Goal: Task Accomplishment & Management: Use online tool/utility

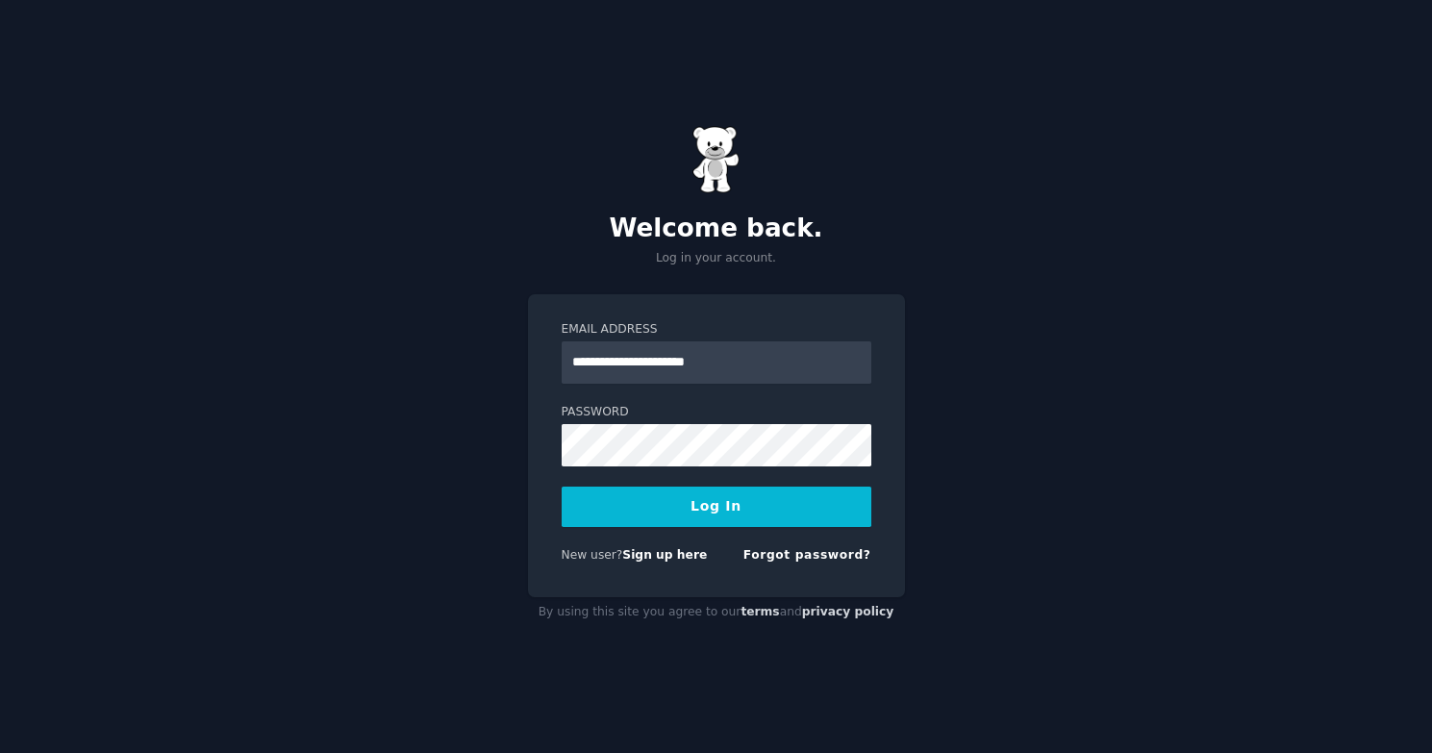
type input "**********"
click at [666, 420] on div "Password" at bounding box center [717, 435] width 310 height 63
click at [562, 487] on button "Log In" at bounding box center [717, 507] width 310 height 40
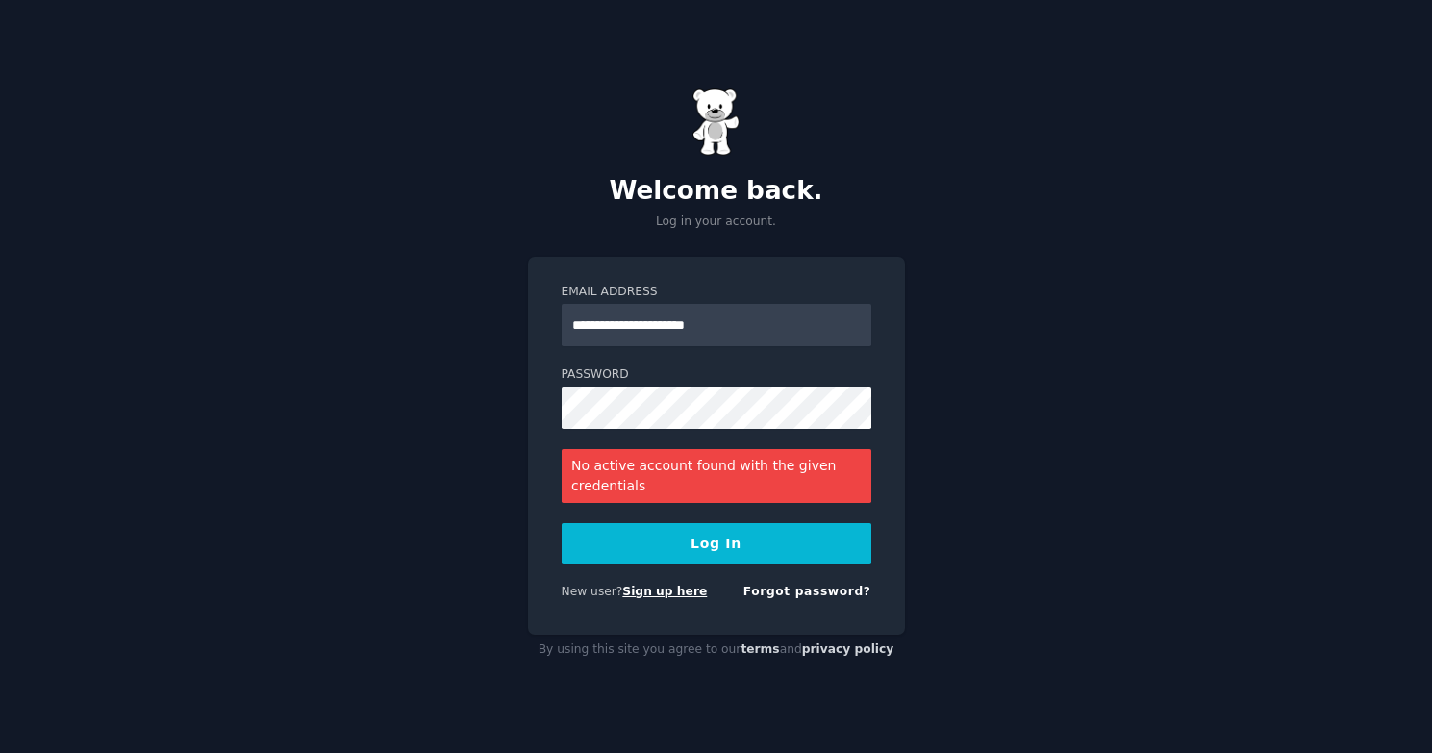
click at [671, 593] on link "Sign up here" at bounding box center [664, 591] width 85 height 13
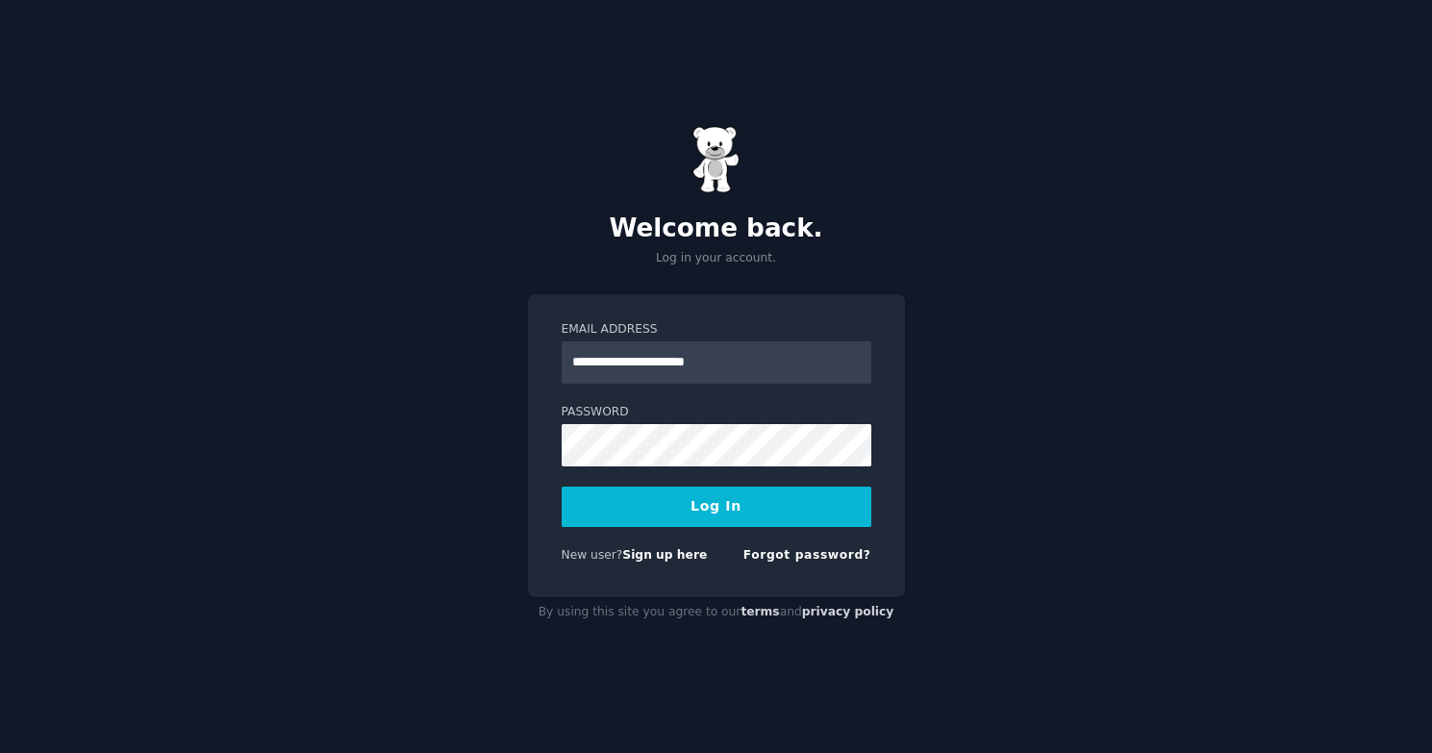
type input "**********"
click at [562, 487] on button "Log In" at bounding box center [717, 507] width 310 height 40
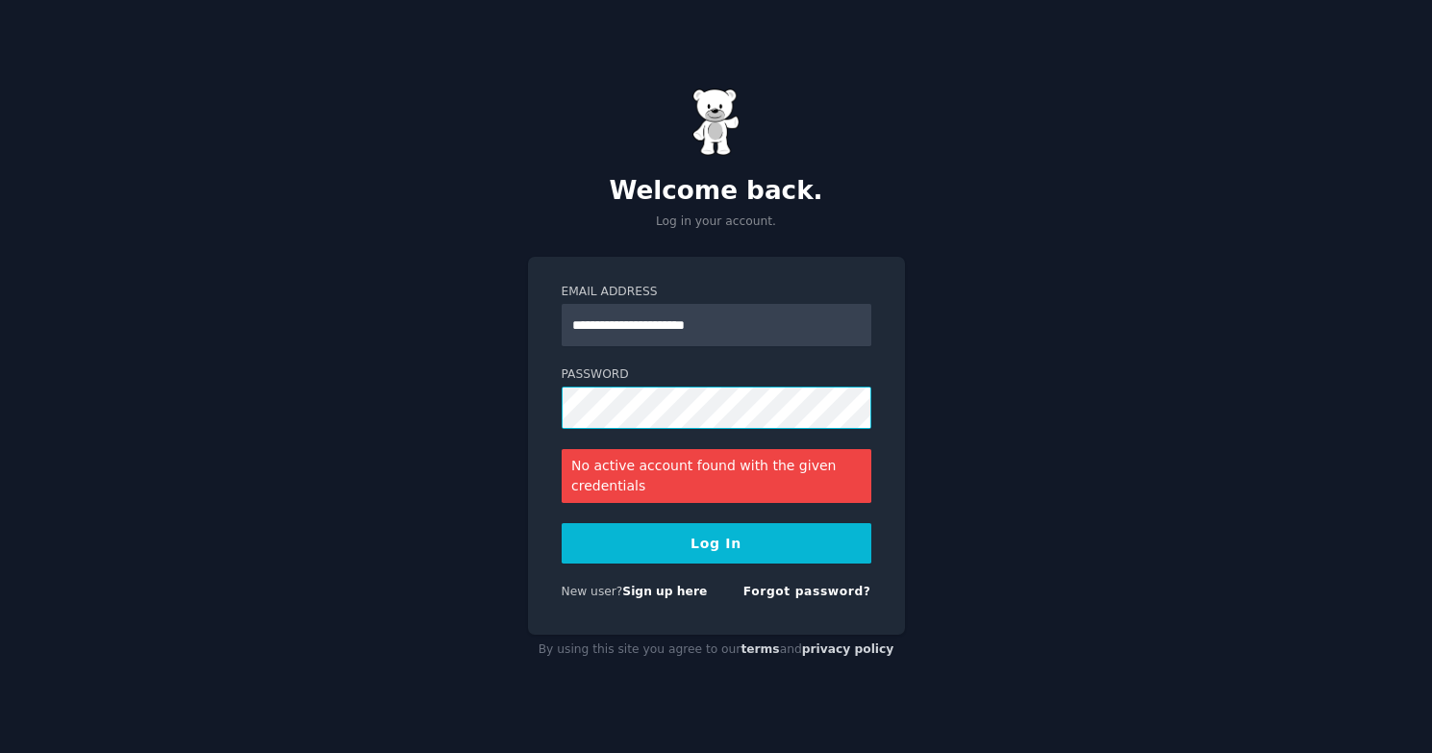
click at [562, 523] on button "Log In" at bounding box center [717, 543] width 310 height 40
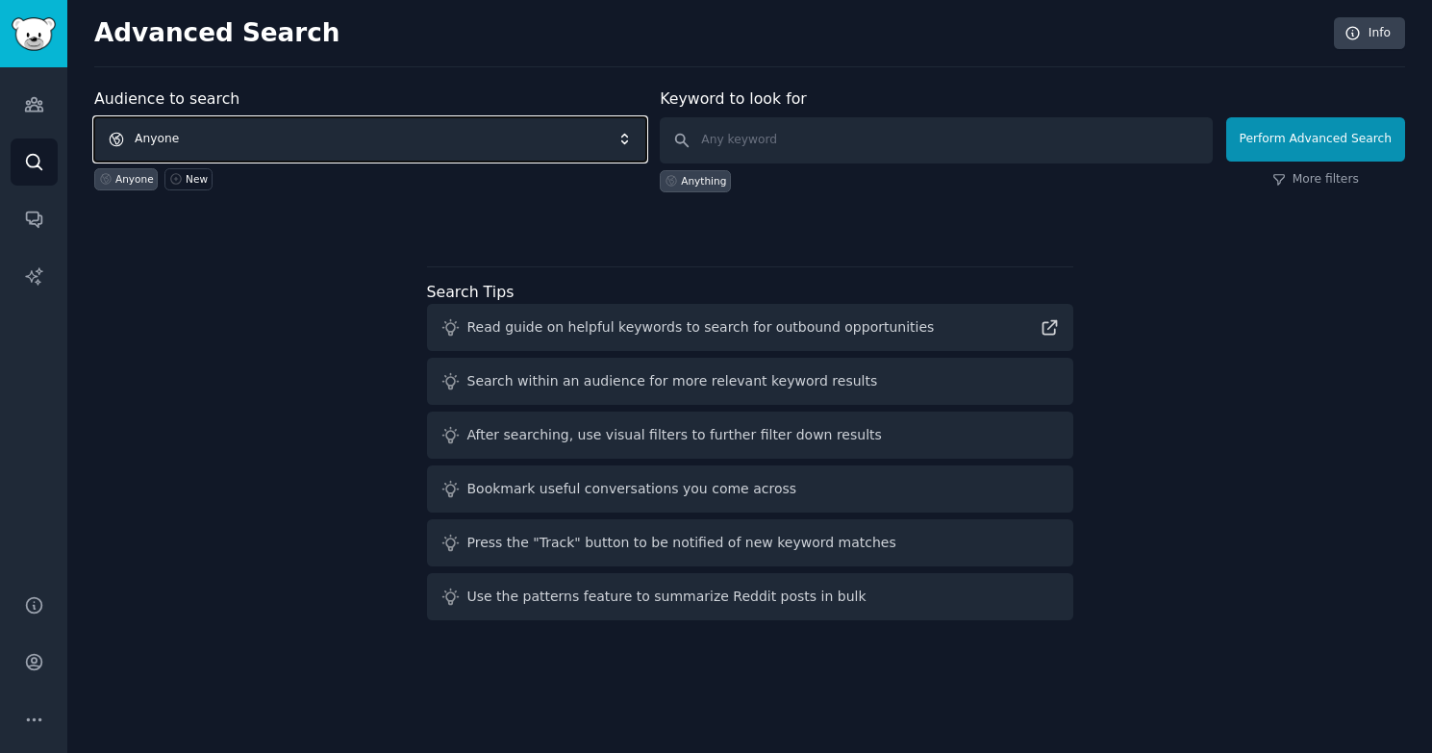
click at [223, 142] on span "Anyone" at bounding box center [370, 139] width 552 height 44
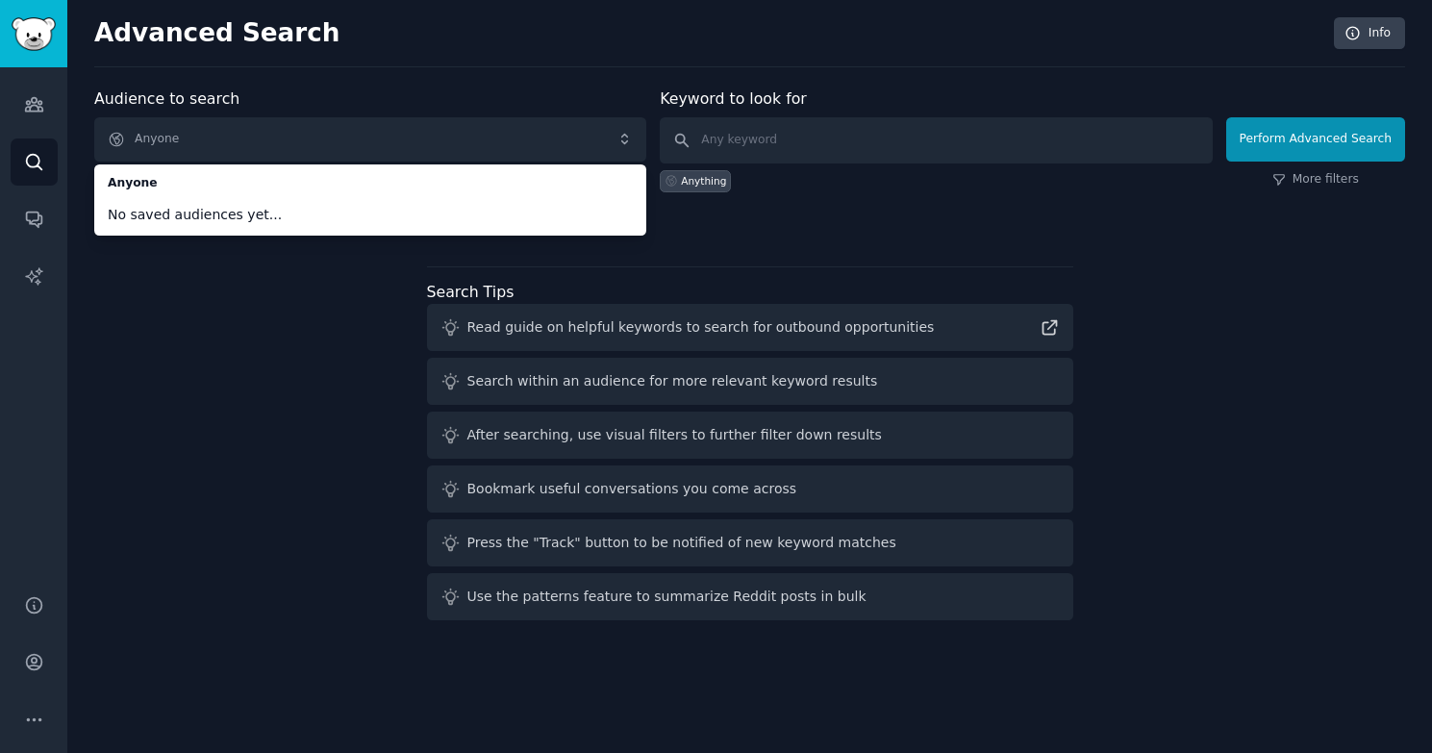
click at [235, 219] on span "No saved audiences yet..." at bounding box center [370, 215] width 525 height 20
click at [204, 266] on div "Audience to search Anyone Anyone No saved audiences yet... Anyone New Keyword t…" at bounding box center [749, 358] width 1311 height 541
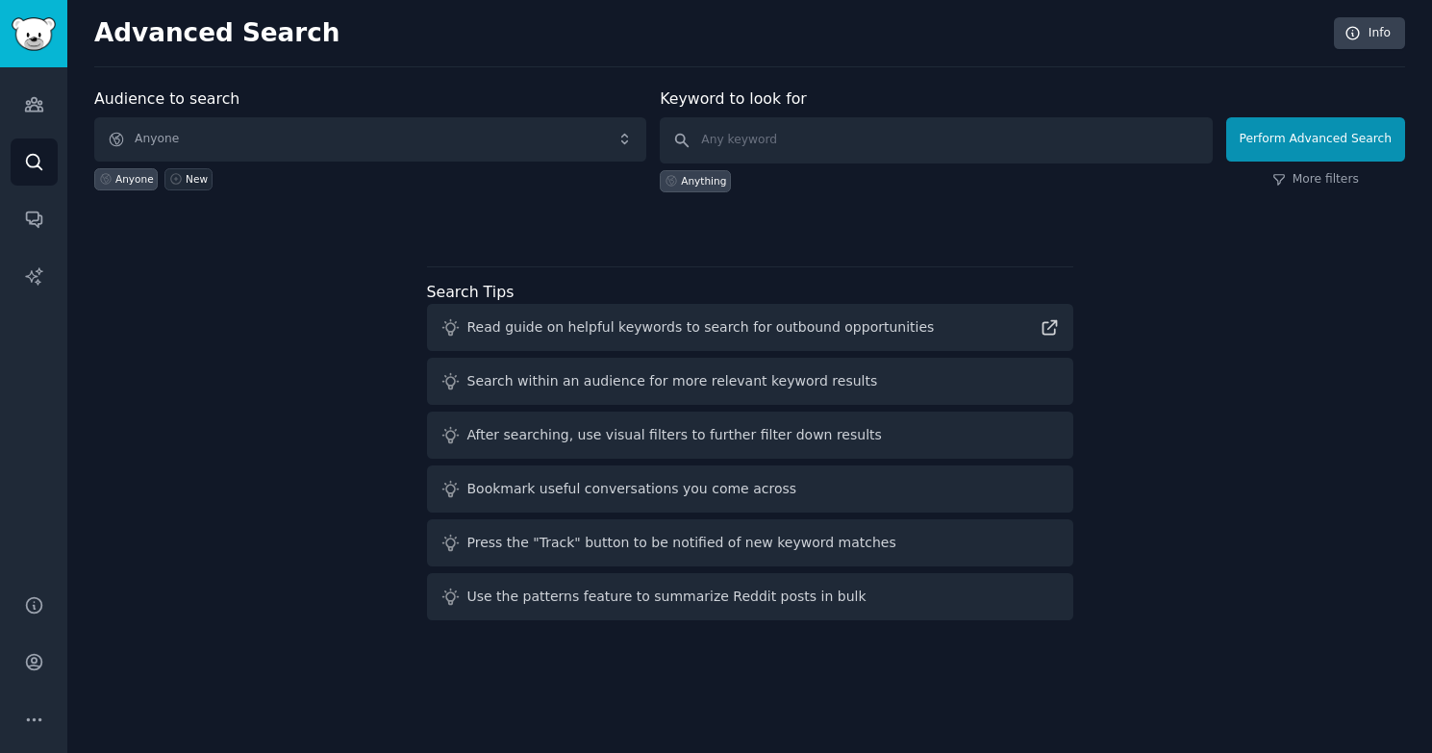
drag, startPoint x: 107, startPoint y: 188, endPoint x: 163, endPoint y: 182, distance: 56.1
click at [110, 188] on div "Anyone" at bounding box center [125, 179] width 63 height 22
click at [186, 175] on div "New" at bounding box center [197, 178] width 22 height 13
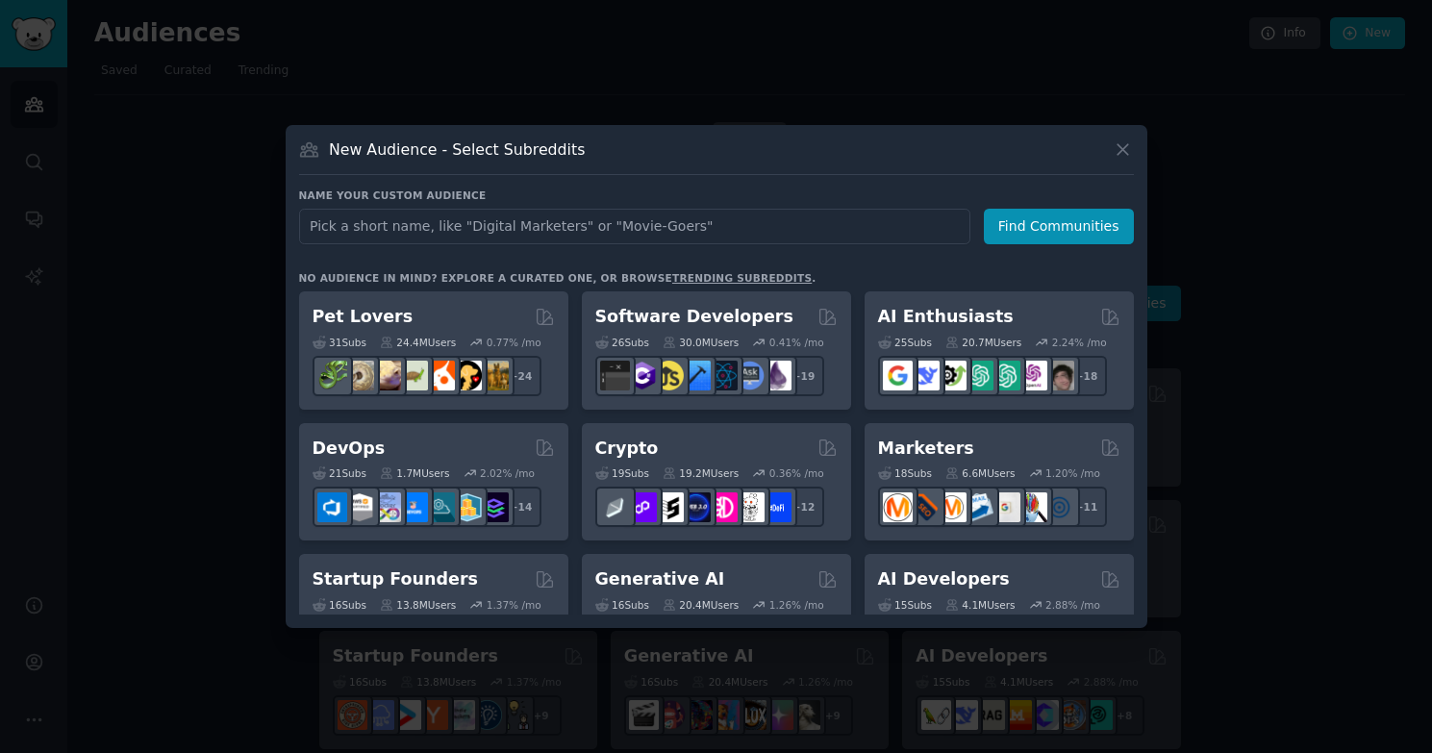
click at [482, 207] on div "Name your custom audience Audience Name Find Communities" at bounding box center [716, 217] width 835 height 56
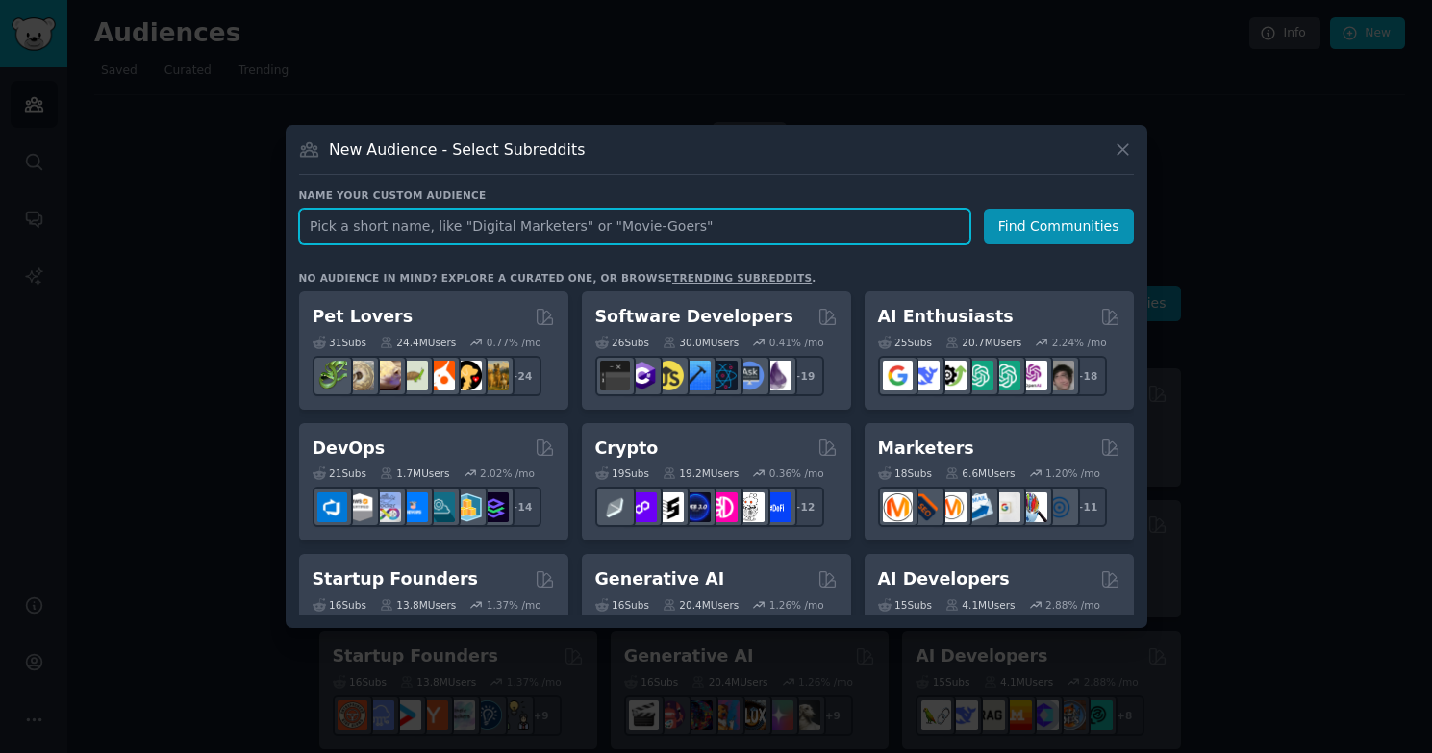
click at [569, 230] on input "text" at bounding box center [634, 227] width 671 height 36
type input "technology"
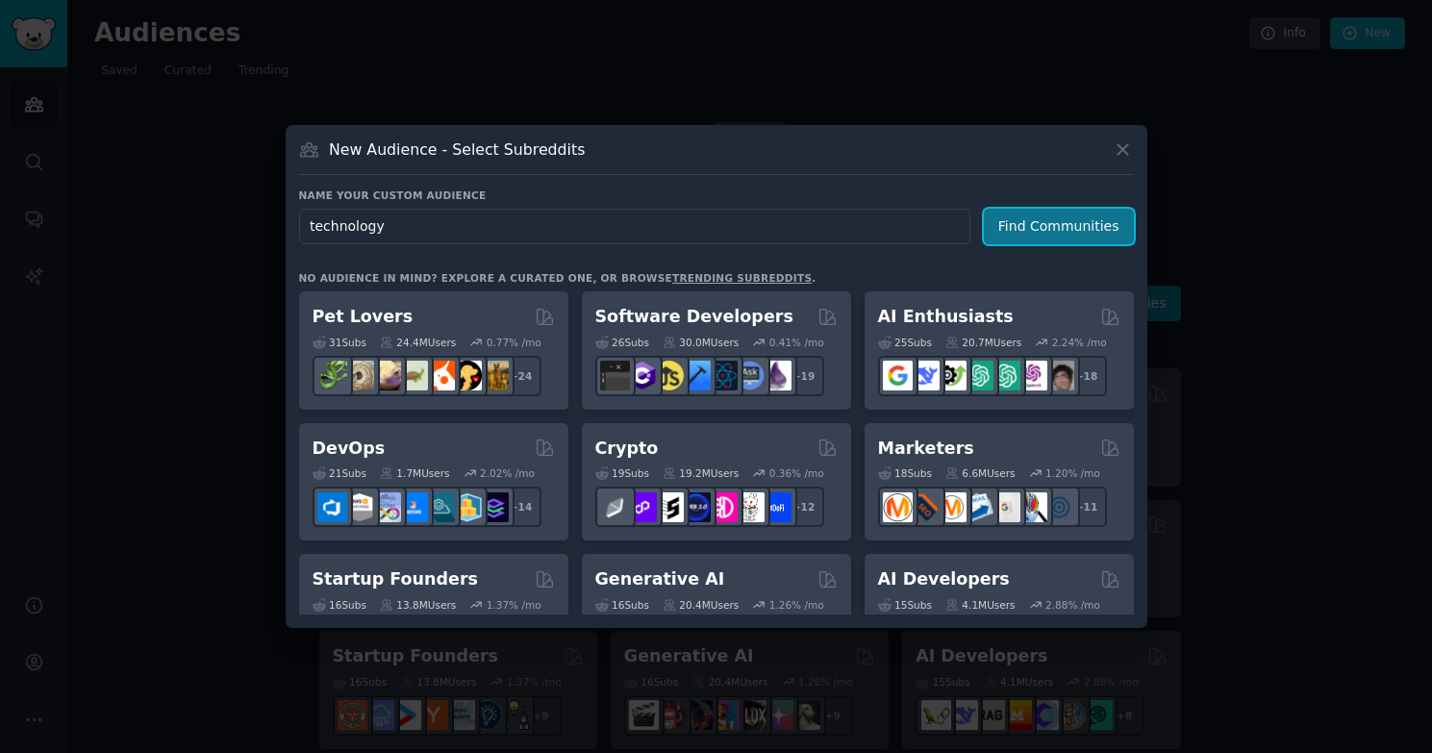
click at [1077, 230] on button "Find Communities" at bounding box center [1059, 227] width 150 height 36
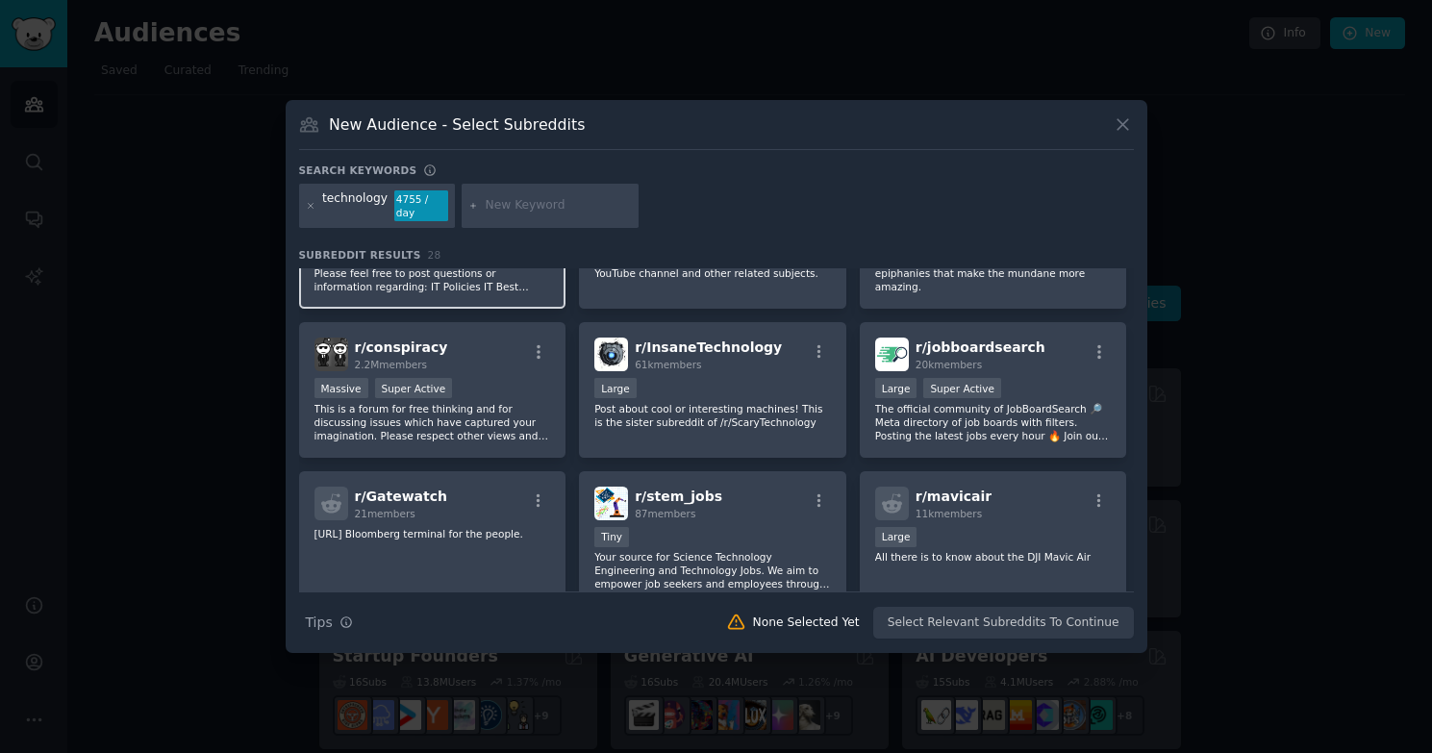
scroll to position [392, 0]
click at [312, 205] on icon at bounding box center [310, 205] width 5 height 5
